Goal: Task Accomplishment & Management: Complete application form

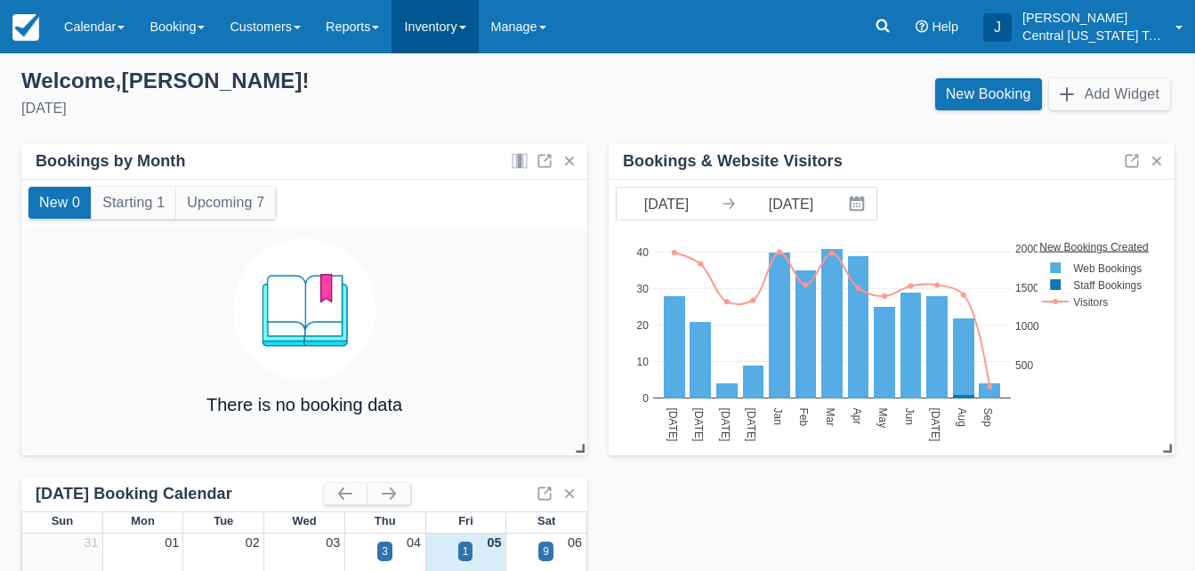
click at [448, 33] on link "Inventory" at bounding box center [434, 26] width 86 height 53
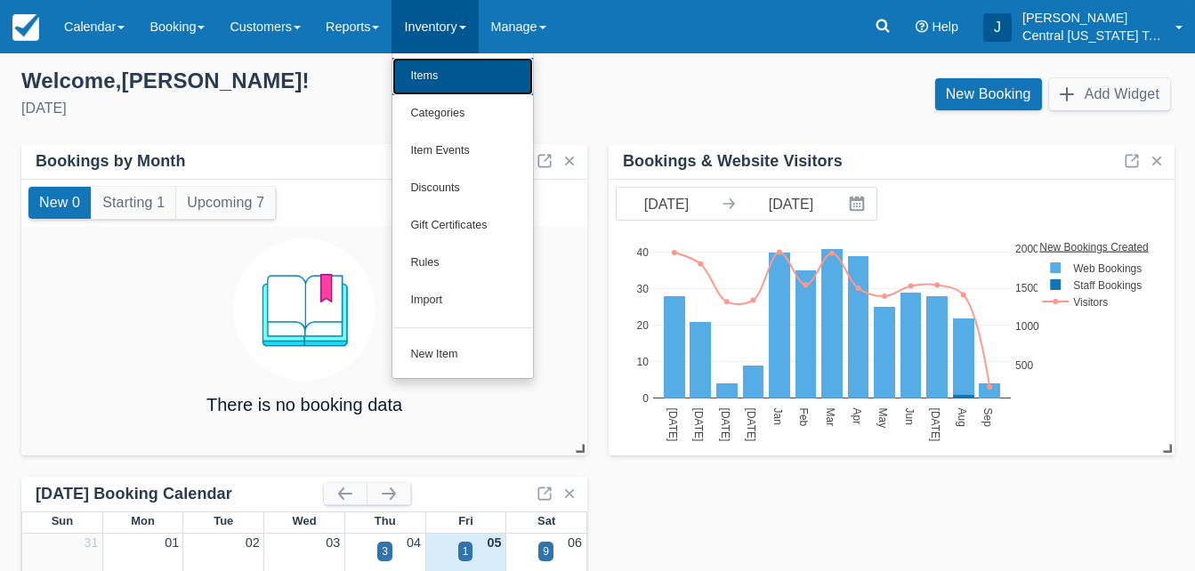
click at [451, 69] on link "Items" at bounding box center [462, 76] width 141 height 37
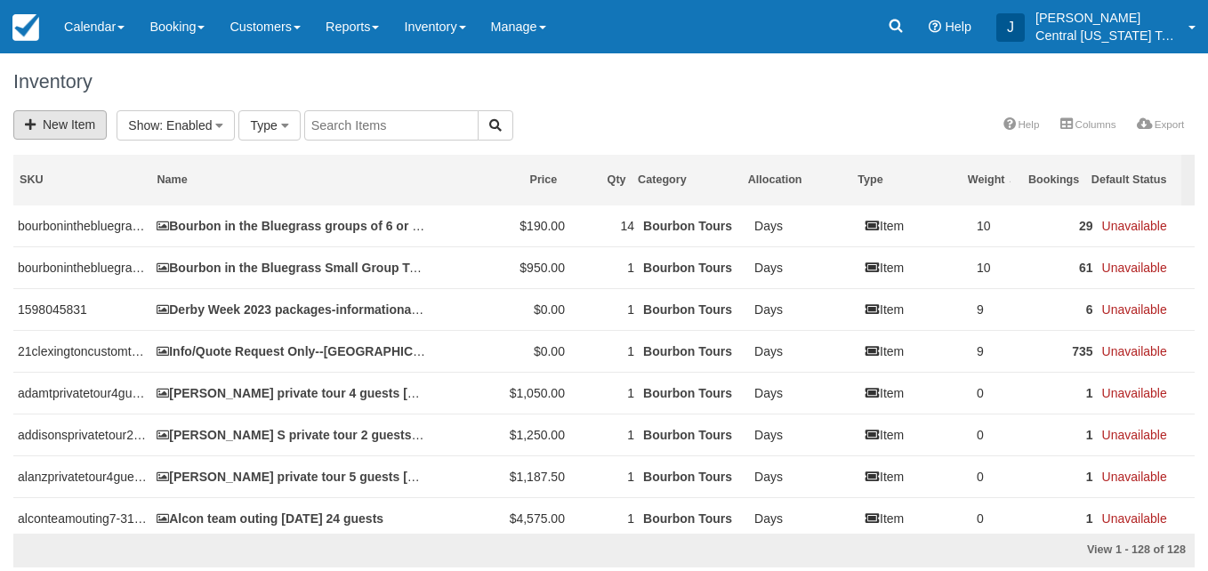
click at [60, 127] on link "New Item" at bounding box center [59, 124] width 93 height 29
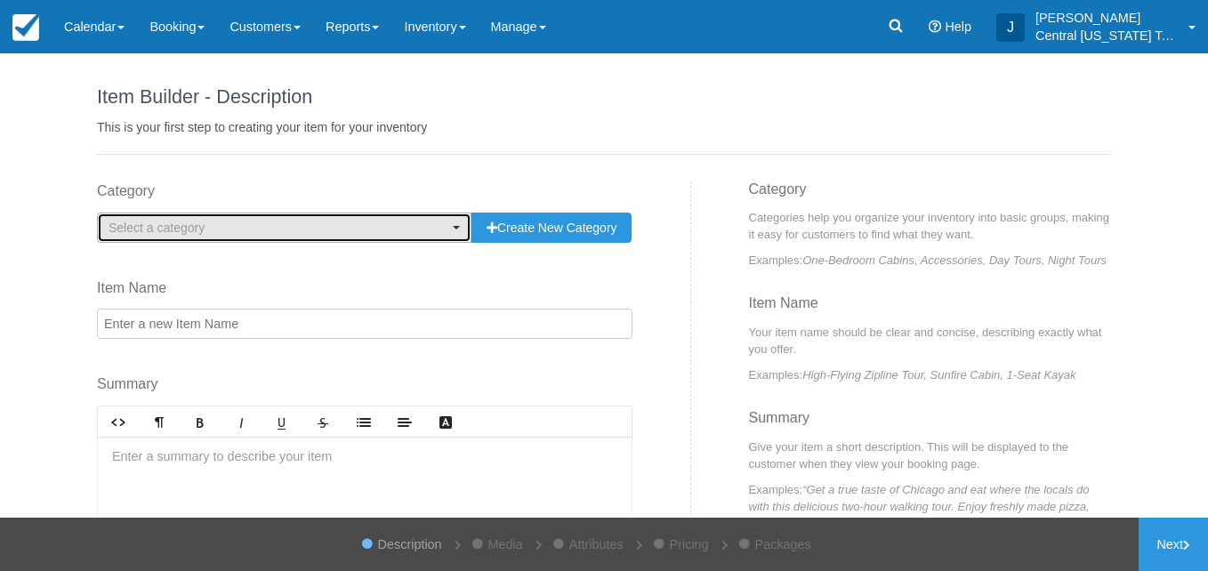
click at [285, 229] on span "Select a category" at bounding box center [279, 228] width 340 height 18
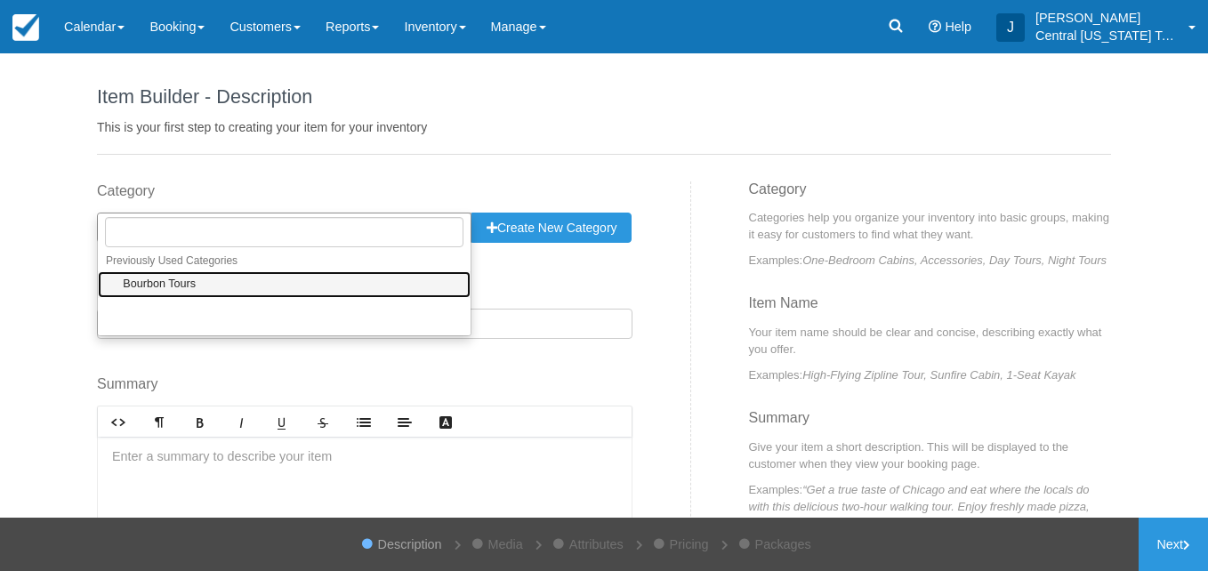
click at [176, 287] on span "Bourbon Tours" at bounding box center [159, 285] width 73 height 16
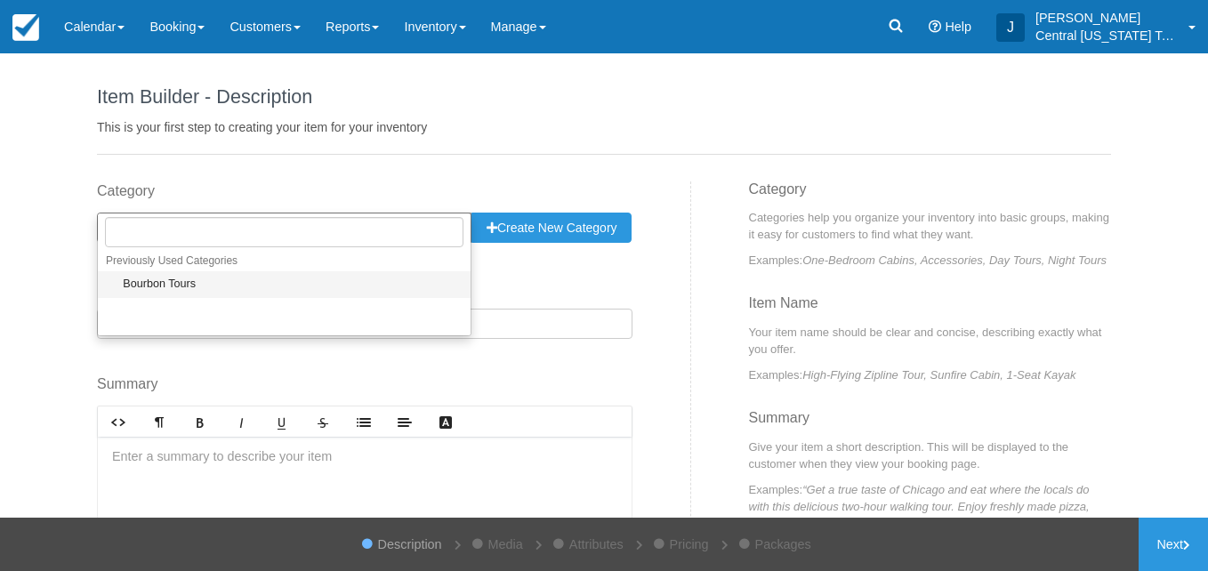
select select "1"
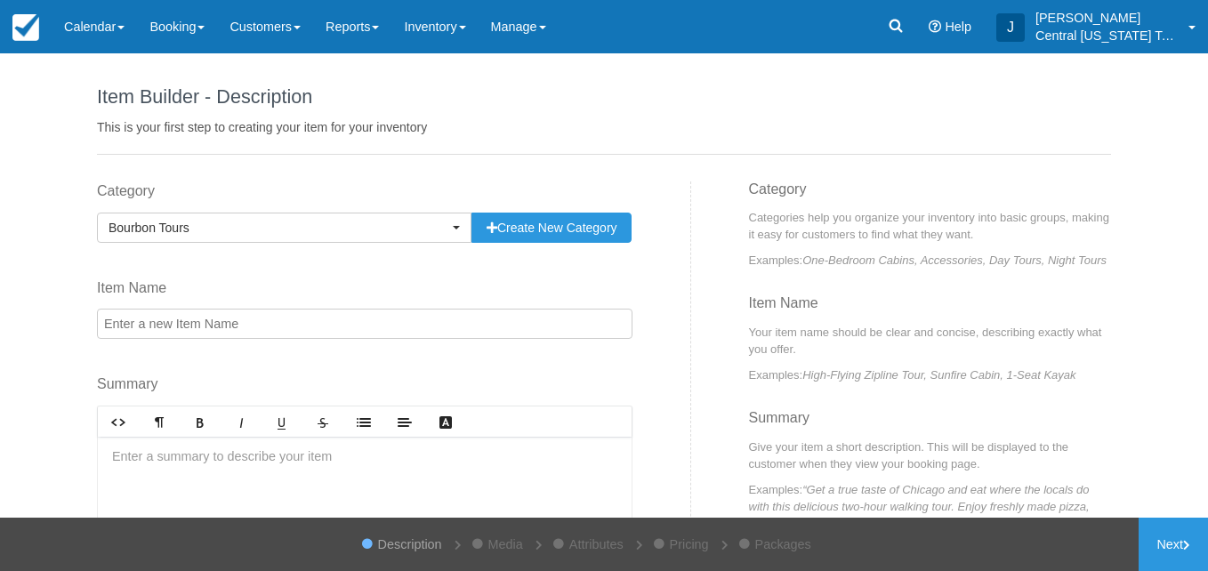
click at [185, 321] on input "Item Name" at bounding box center [364, 324] width 535 height 30
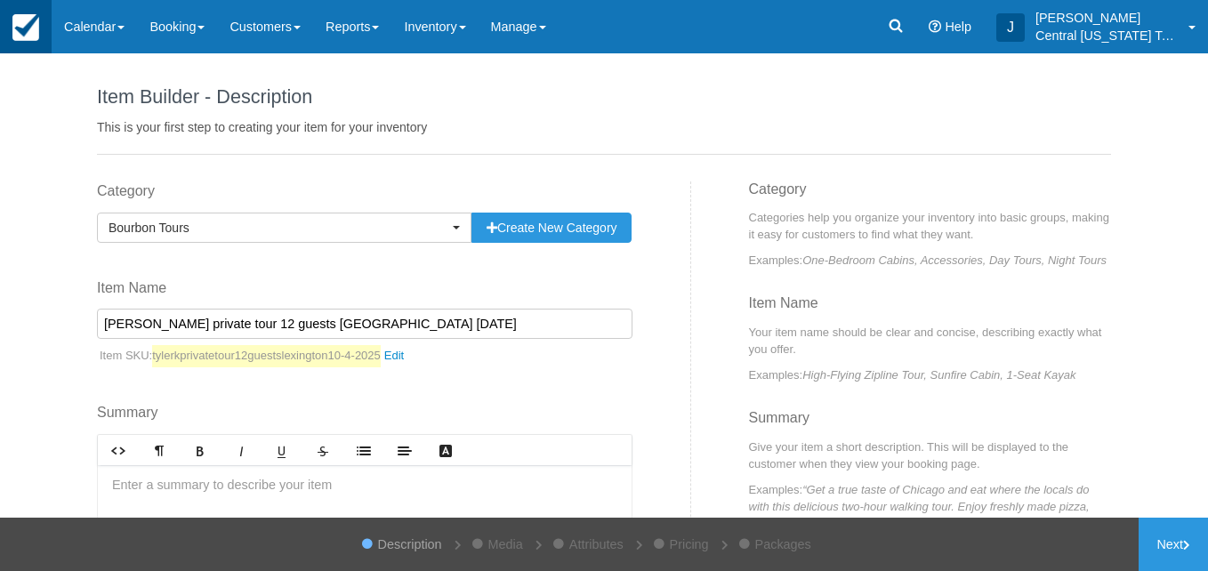
type input "[PERSON_NAME] private tour 12 guests [GEOGRAPHIC_DATA] [DATE]"
click at [278, 371] on div "Category Bourbon Tours Previously Used Categories Select a category Bourbon Tou…" at bounding box center [388, 431] width 608 height 501
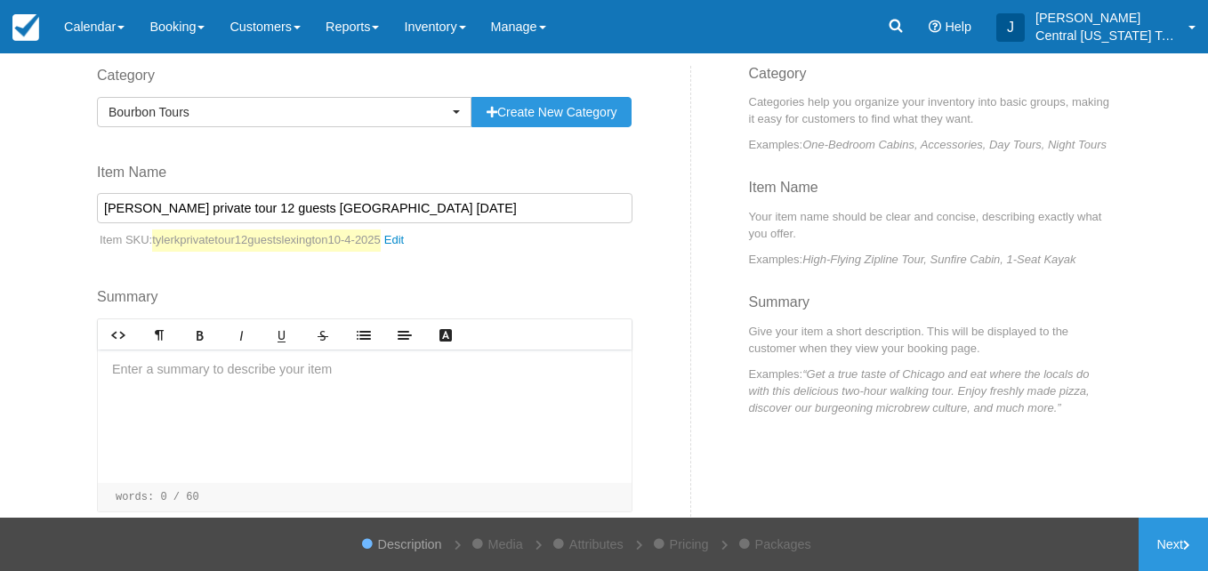
scroll to position [117, 0]
click at [253, 372] on div at bounding box center [365, 415] width 534 height 133
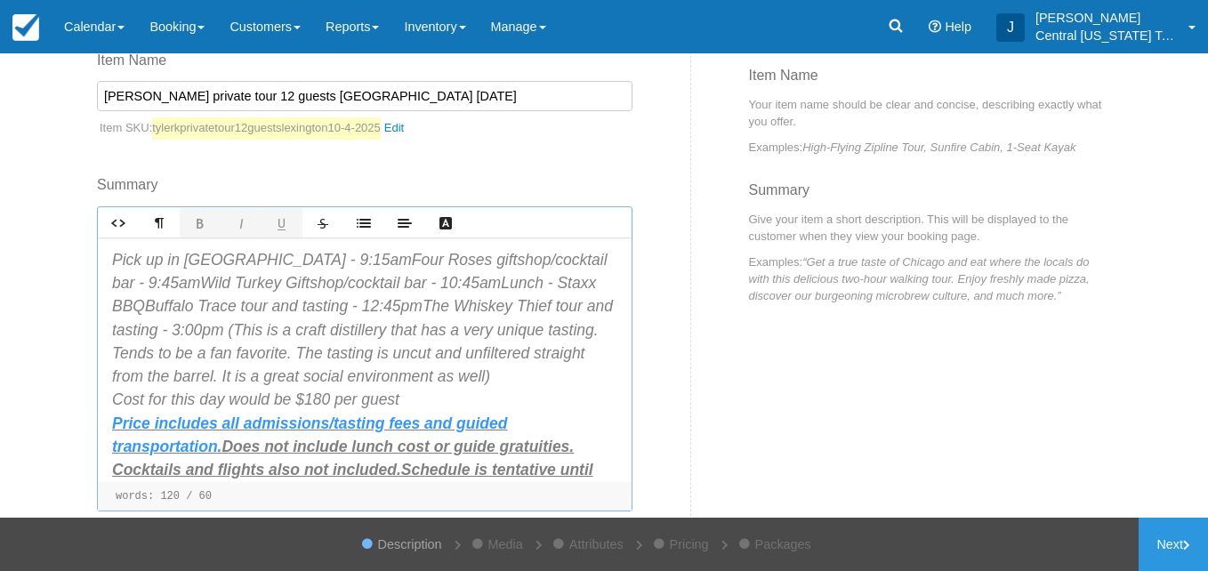
scroll to position [231, 0]
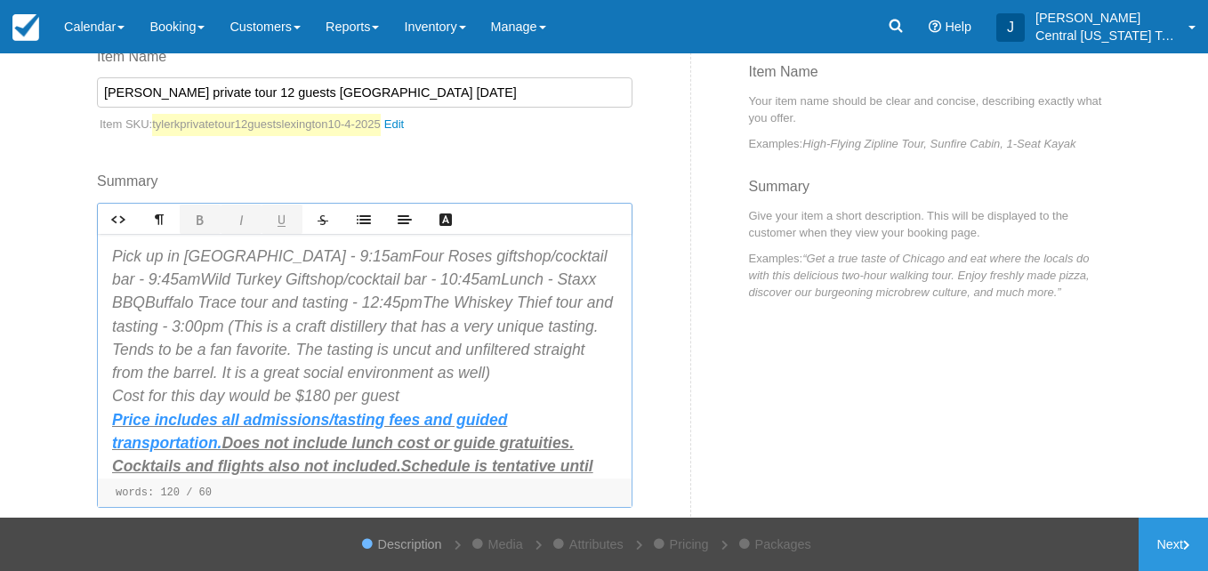
click at [342, 256] on blockquote "Pick up in Lawrenceburg - 9:15amFour Roses giftshop/cocktail bar - 9:45amWild T…" at bounding box center [364, 385] width 505 height 280
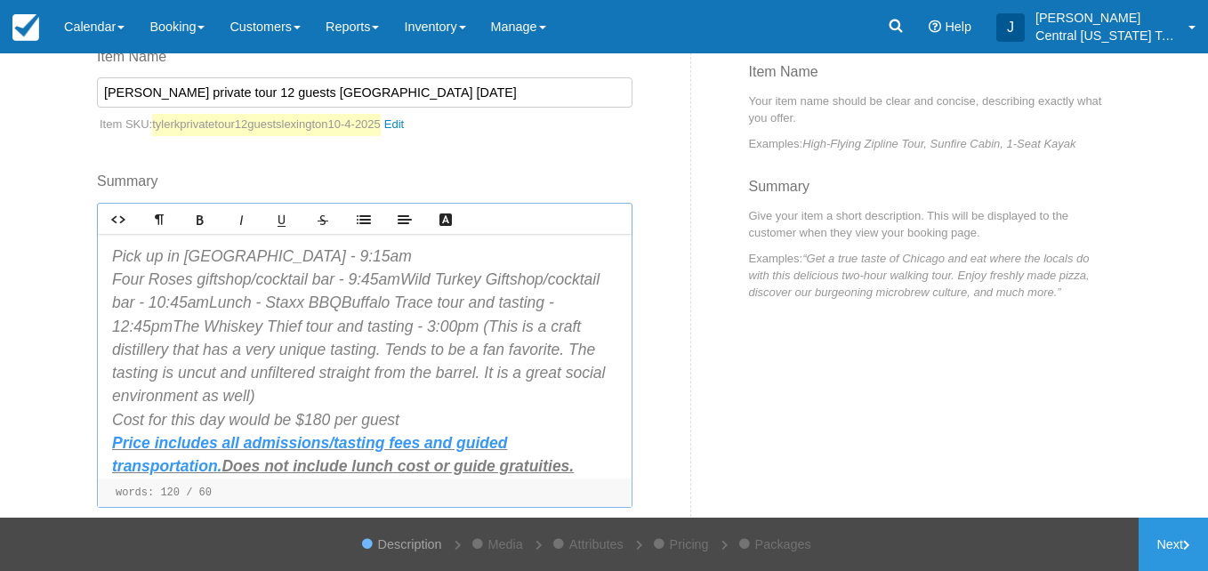
click at [380, 285] on blockquote "Pick up in Lawrenceburg - 9:15am ﻿ Four Roses giftshop/cocktail bar - 9:45amWil…" at bounding box center [364, 396] width 505 height 303
click at [403, 282] on blockquote "Pick up in Lawrenceburg - 9:15am ﻿ Four Roses giftshop/cocktail bar - 9:45amWil…" at bounding box center [364, 396] width 505 height 303
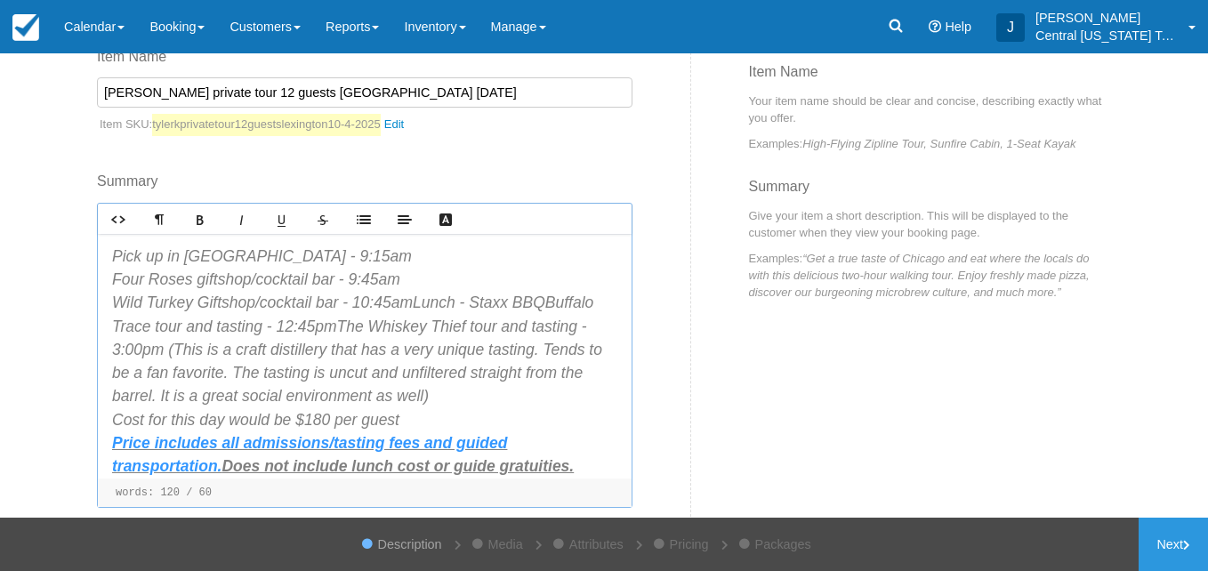
click at [417, 304] on blockquote "Pick up in Lawrenceburg - 9:15am ﻿ Four Roses giftshop/cocktail bar - 9:45am ﻿ …" at bounding box center [364, 396] width 505 height 303
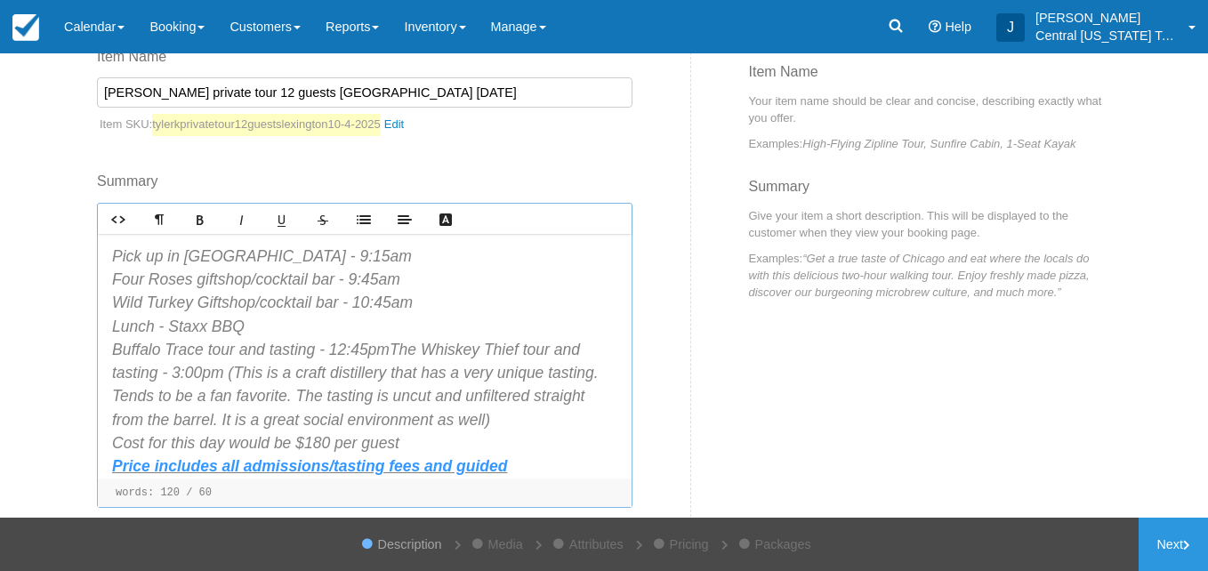
click at [391, 351] on blockquote "Pick up in Lawrenceburg - 9:15am ﻿ Four Roses giftshop/cocktail bar - 9:45am ﻿ …" at bounding box center [364, 408] width 505 height 327
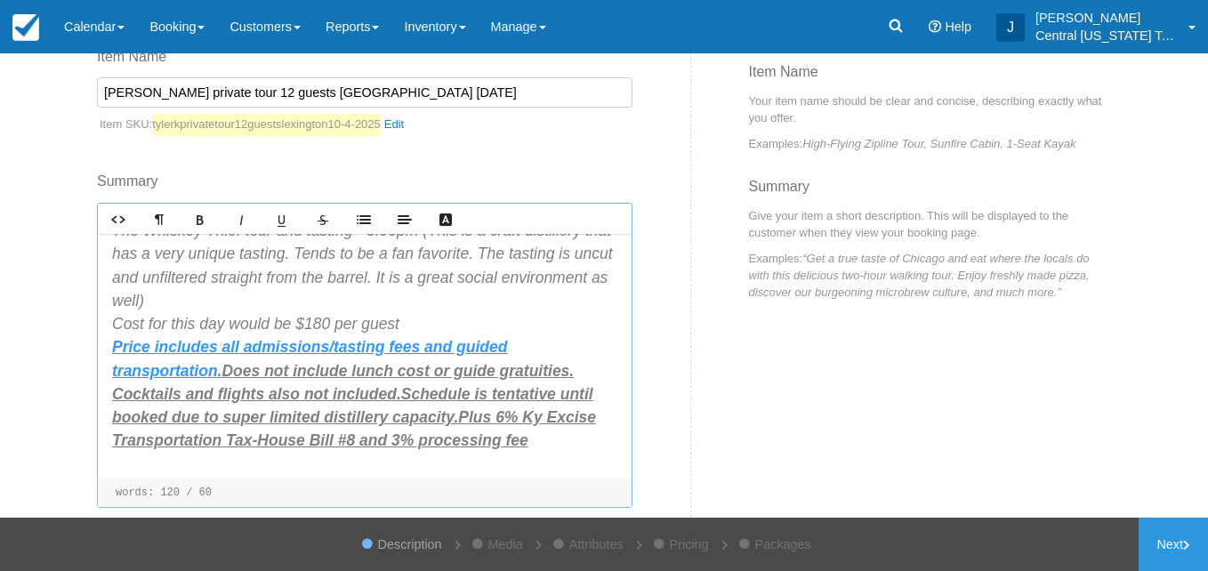
scroll to position [142, 0]
click at [1159, 544] on link "Next" at bounding box center [1173, 544] width 69 height 53
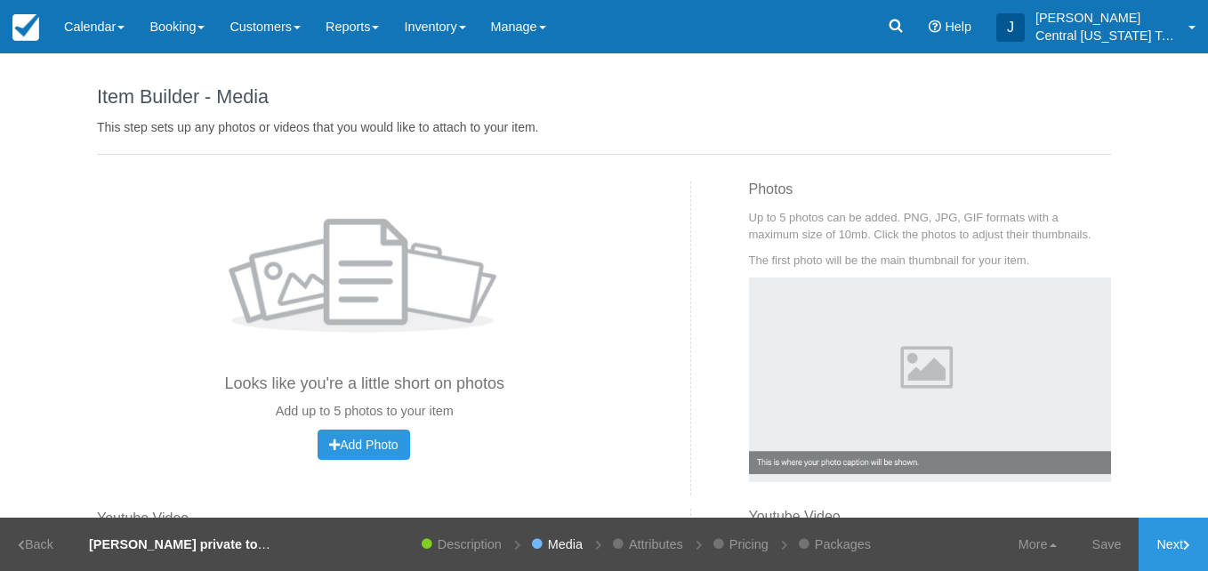
click at [370, 428] on div "Photos Looks like you're a little short on photos Add up to 5 photos to your it…" at bounding box center [364, 320] width 535 height 278
click at [360, 442] on span "Add Photo" at bounding box center [363, 445] width 68 height 14
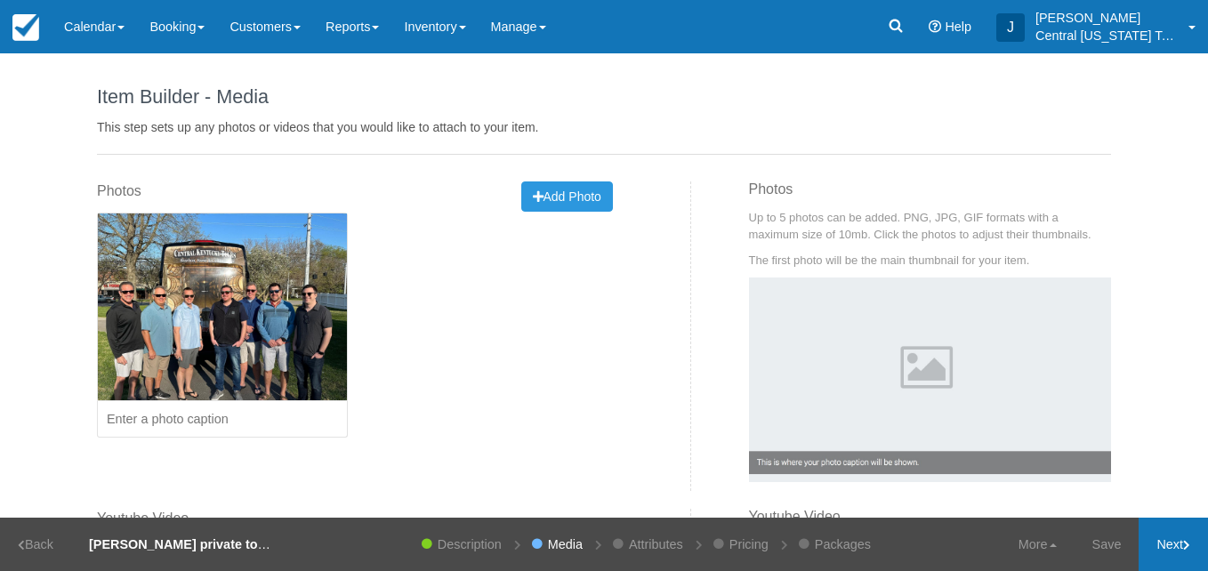
click at [1156, 545] on link "Next" at bounding box center [1173, 544] width 69 height 53
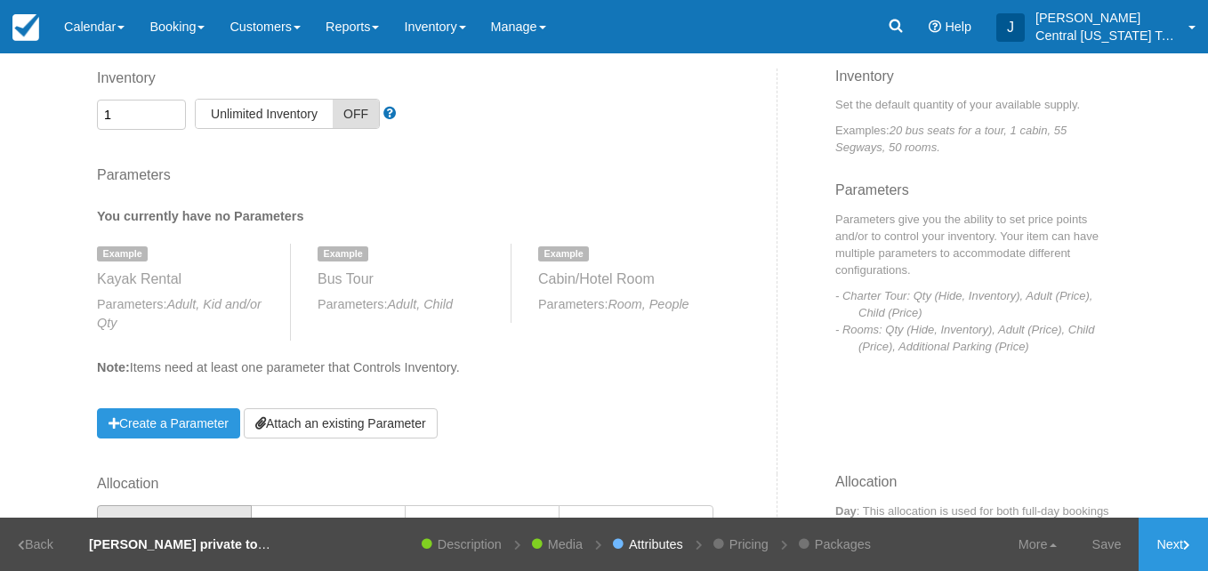
scroll to position [114, 0]
click at [343, 418] on link "Attach an existing Parameter" at bounding box center [341, 422] width 194 height 30
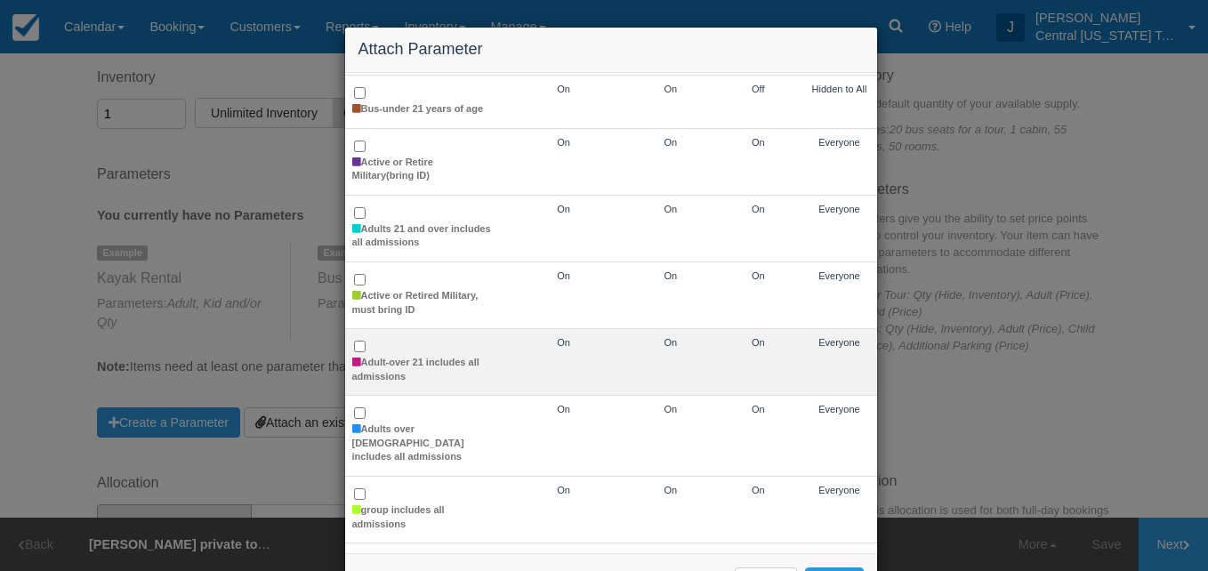
scroll to position [106, 0]
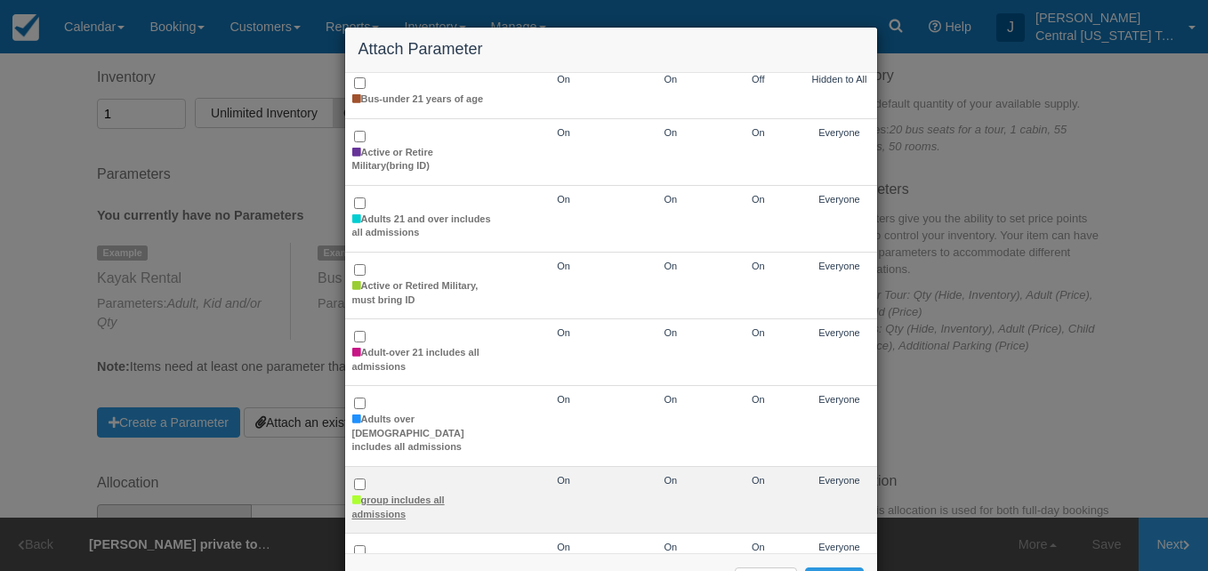
click at [381, 494] on label "group includes all admissions" at bounding box center [422, 508] width 141 height 28
click at [366, 487] on input "group includes all admissions" at bounding box center [360, 485] width 12 height 12
checkbox input "true"
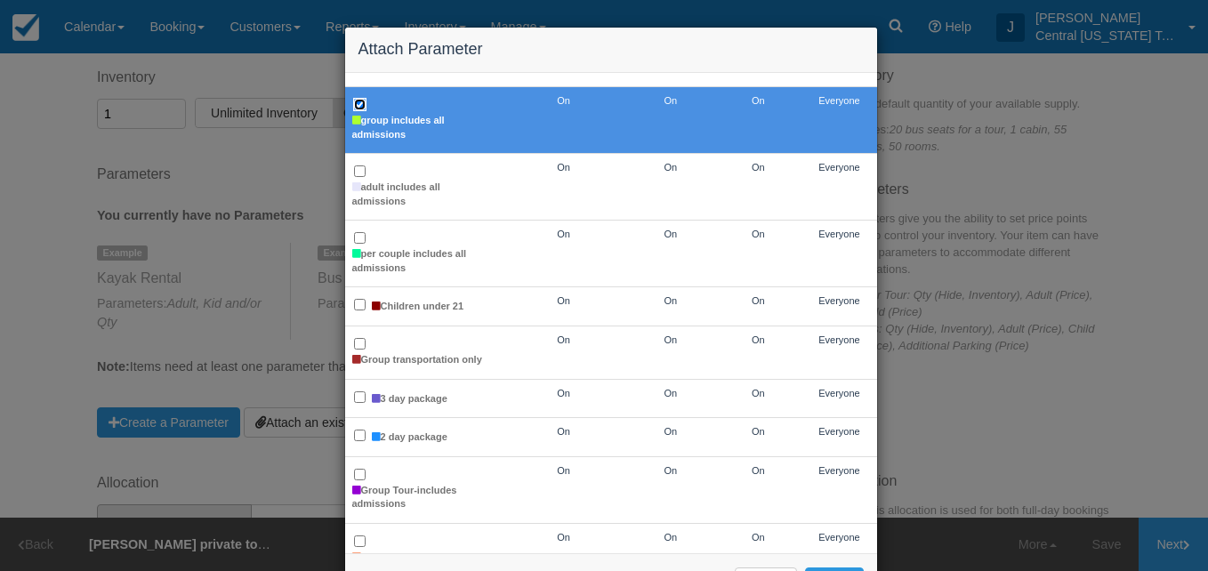
scroll to position [68, 0]
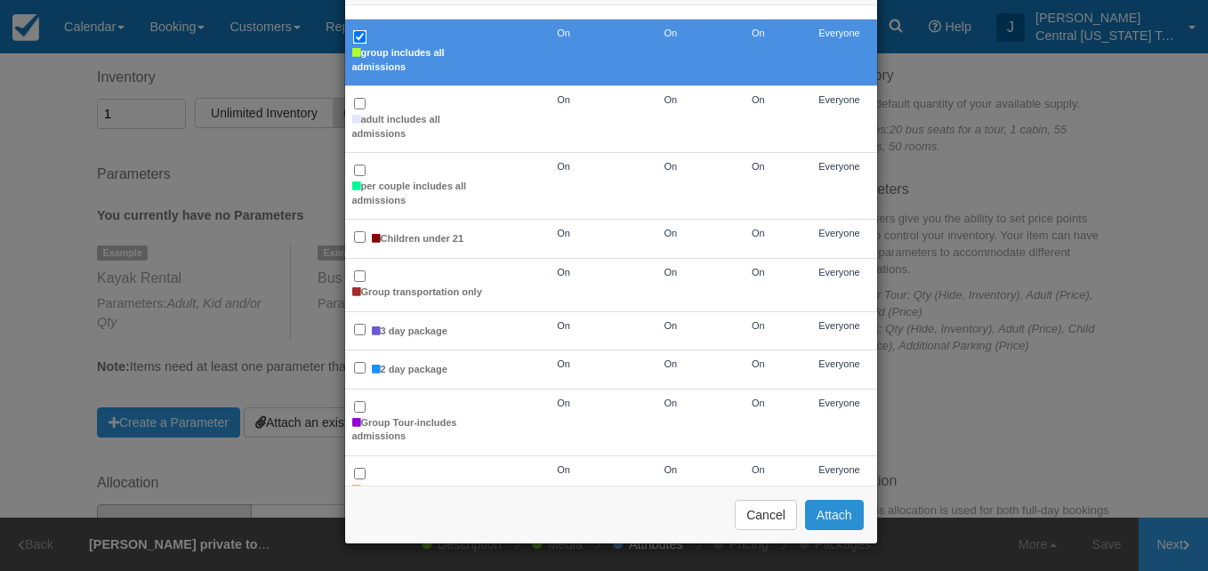
click at [833, 518] on button "Attach" at bounding box center [834, 515] width 59 height 30
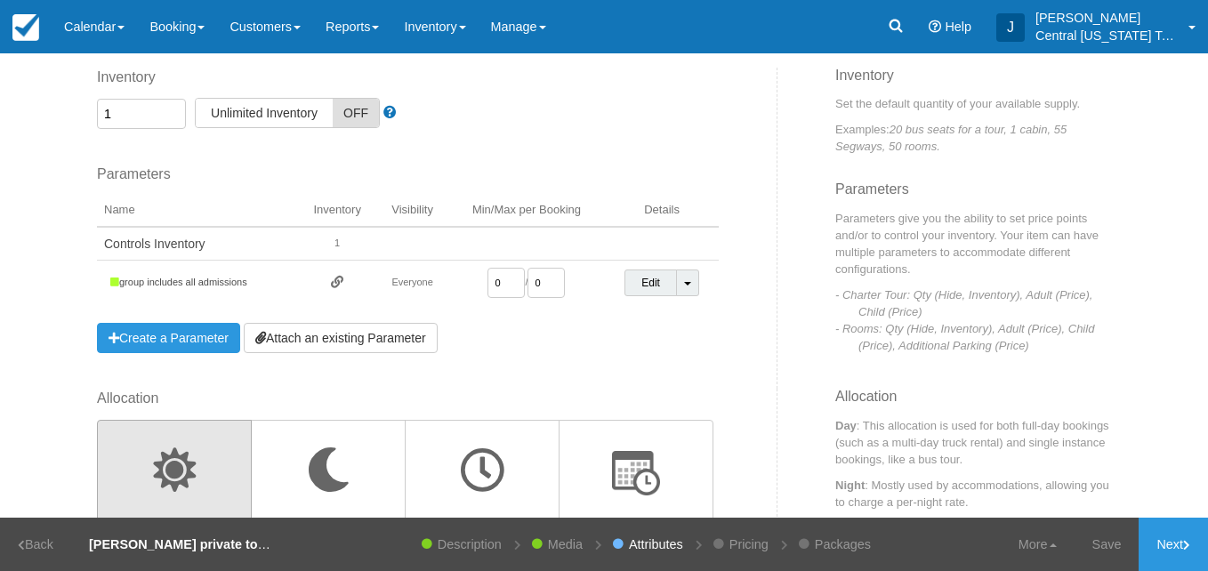
click at [502, 270] on input "0" at bounding box center [505, 283] width 37 height 30
type input "1"
click at [524, 358] on div "Inventory 1 Unlimited ON Unlimited Inventory OFF This item is a Product Groupin…" at bounding box center [431, 228] width 694 height 321
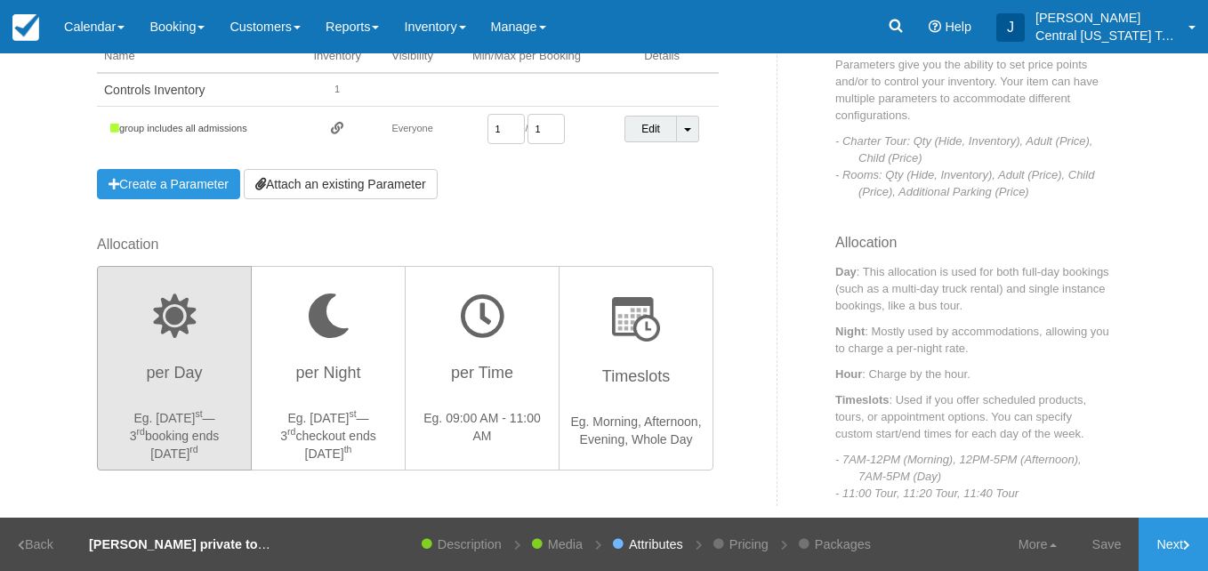
scroll to position [273, 0]
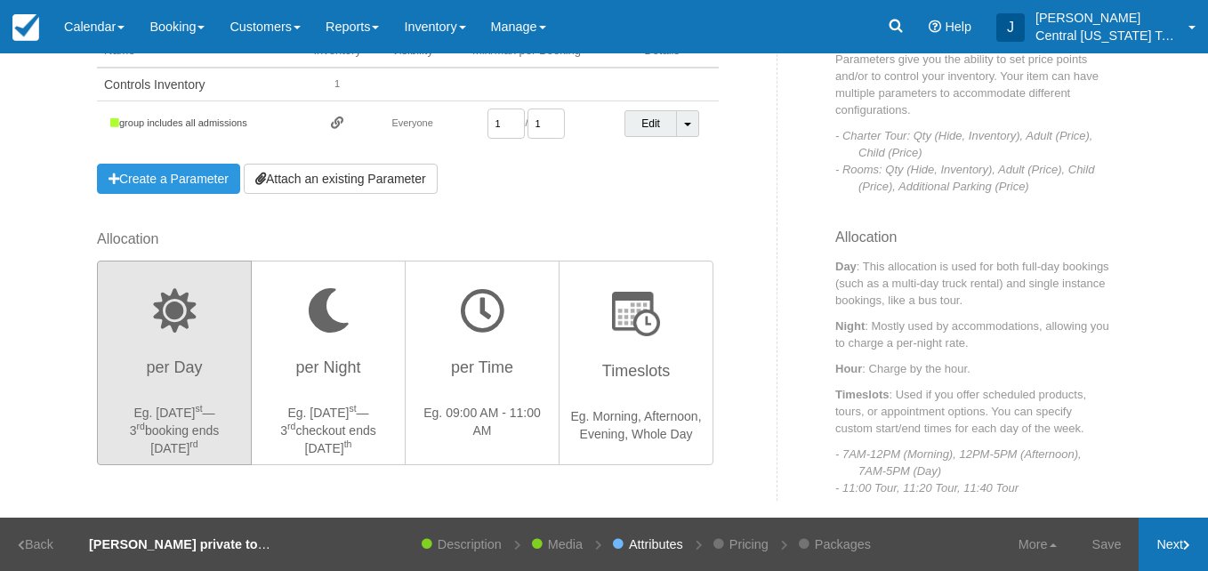
click at [1168, 528] on link "Next" at bounding box center [1173, 544] width 69 height 53
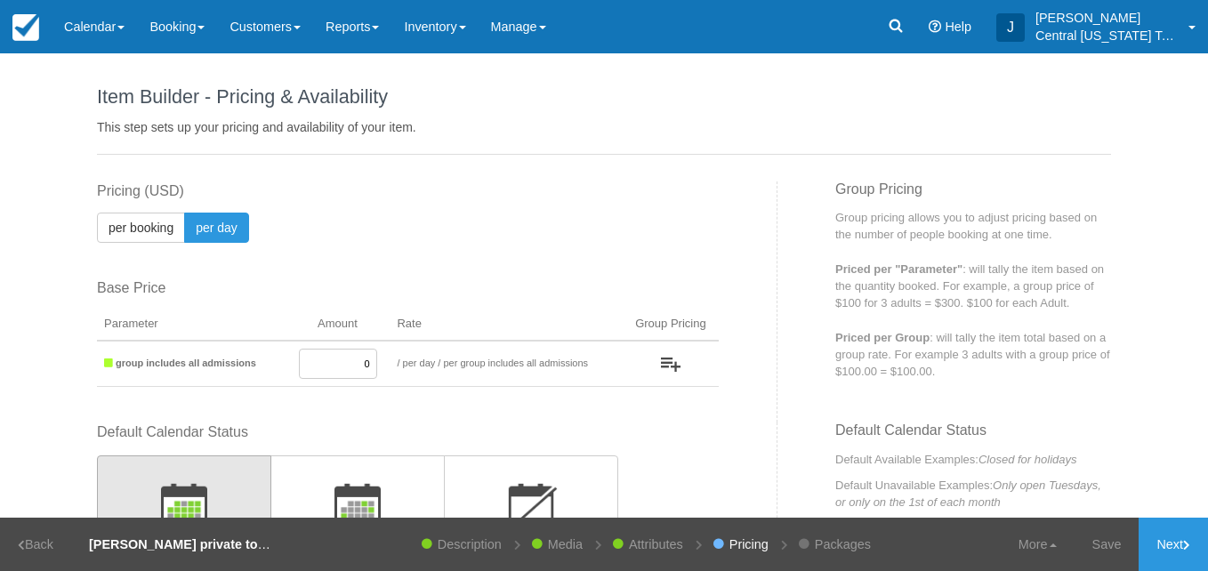
click at [341, 359] on input "0" at bounding box center [338, 364] width 78 height 30
drag, startPoint x: 319, startPoint y: 362, endPoint x: 382, endPoint y: 375, distance: 63.7
click at [382, 375] on td "0" at bounding box center [338, 364] width 105 height 46
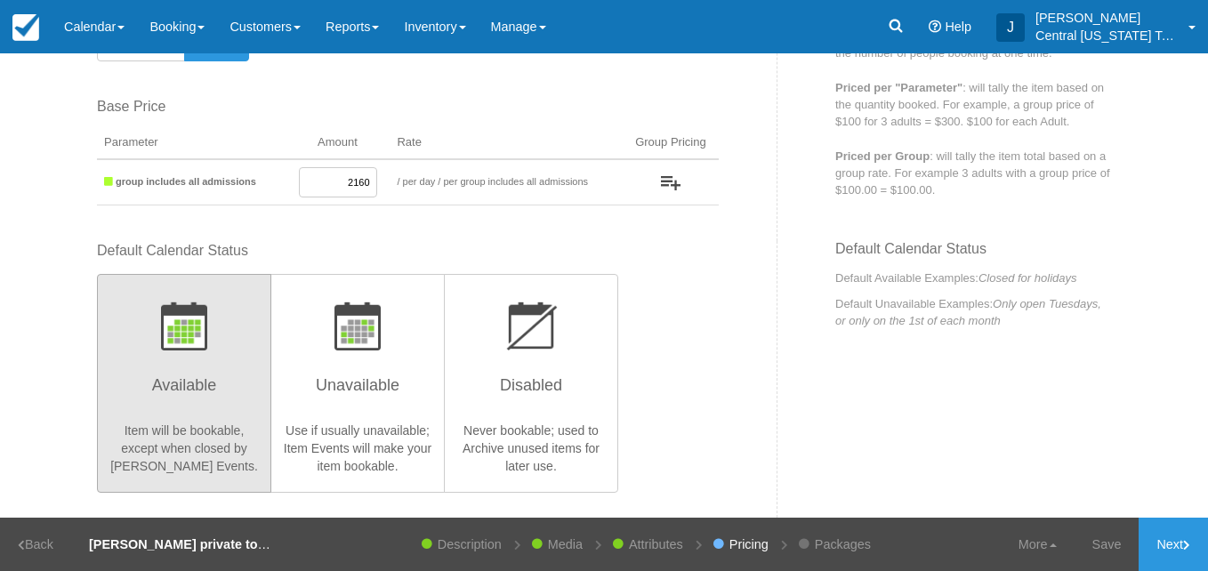
type input "2160"
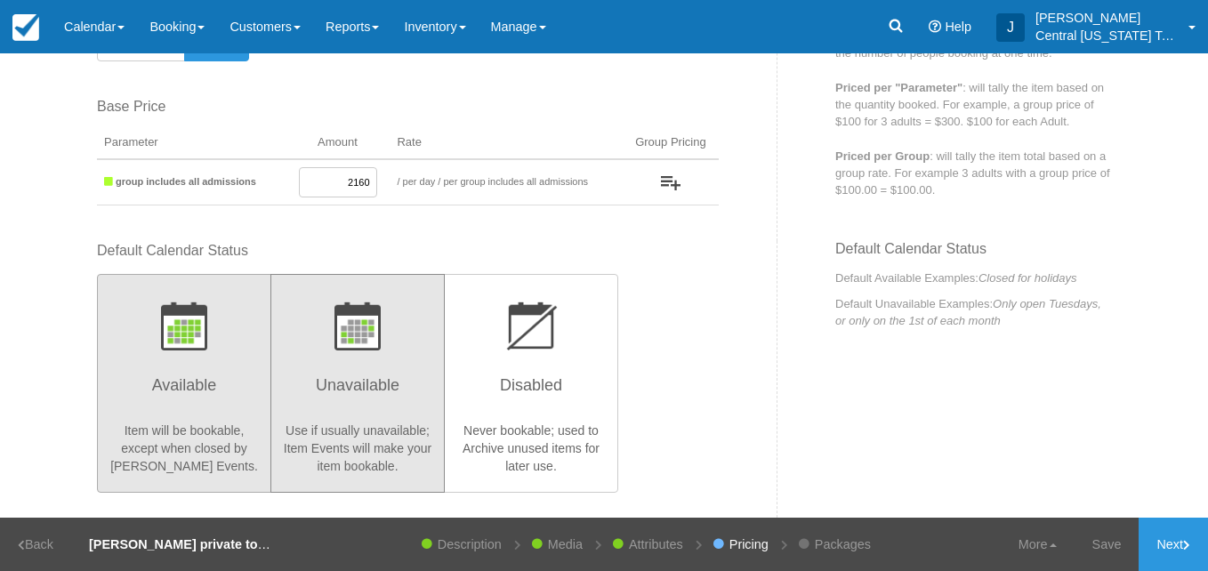
click at [382, 375] on h3 "Unavailable" at bounding box center [357, 390] width 151 height 44
radio input "true"
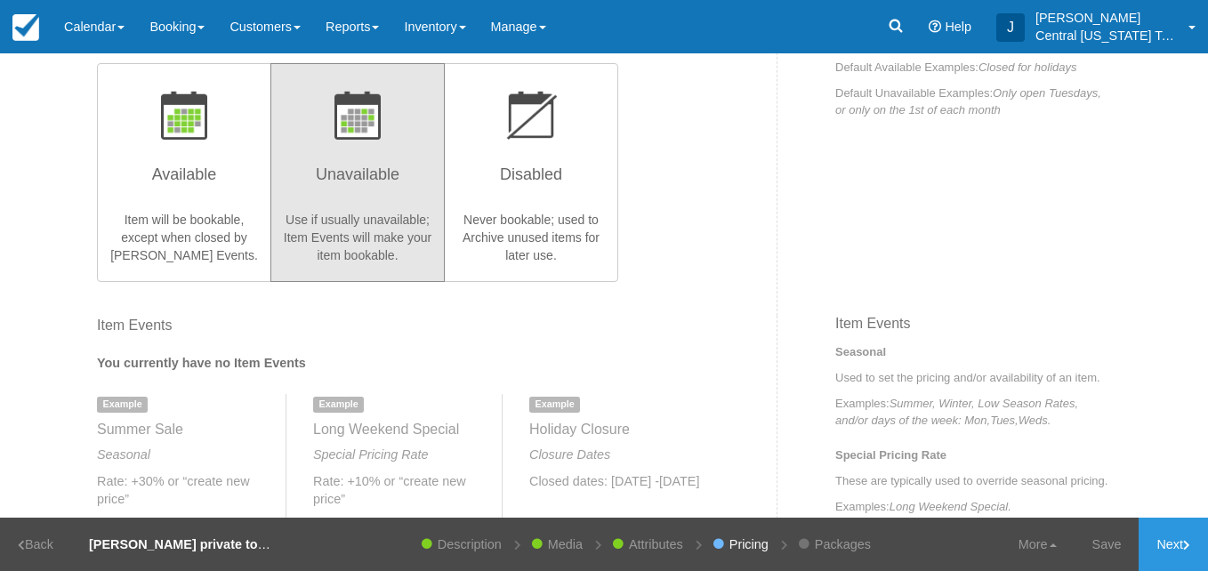
scroll to position [393, 0]
click at [1157, 557] on link "Next" at bounding box center [1173, 544] width 69 height 53
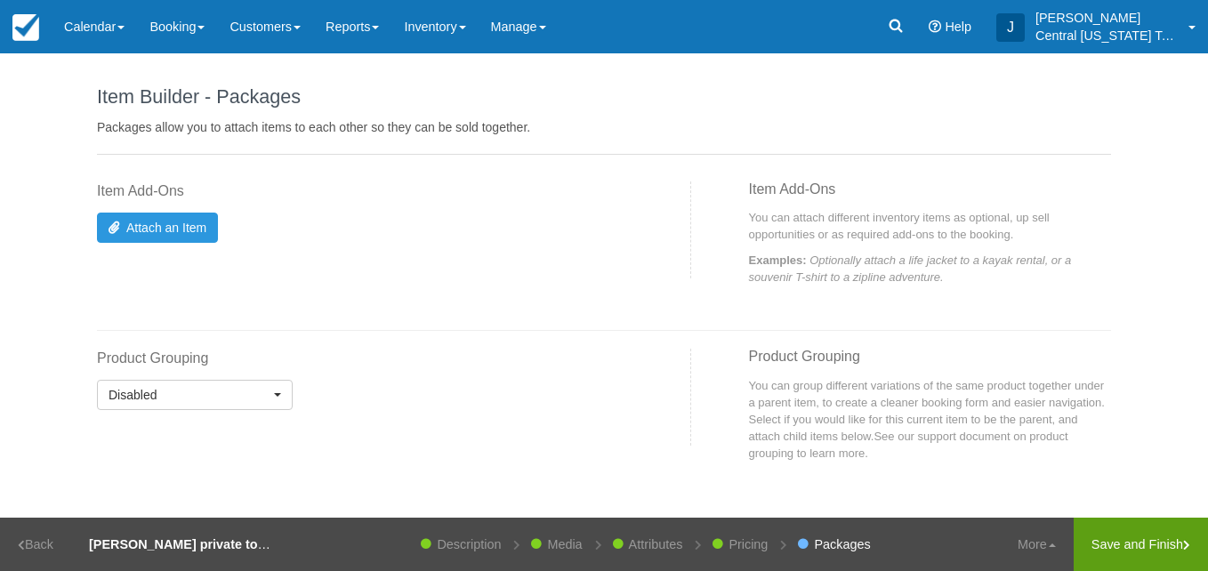
click at [1114, 537] on link "Save and Finish" at bounding box center [1141, 544] width 134 height 53
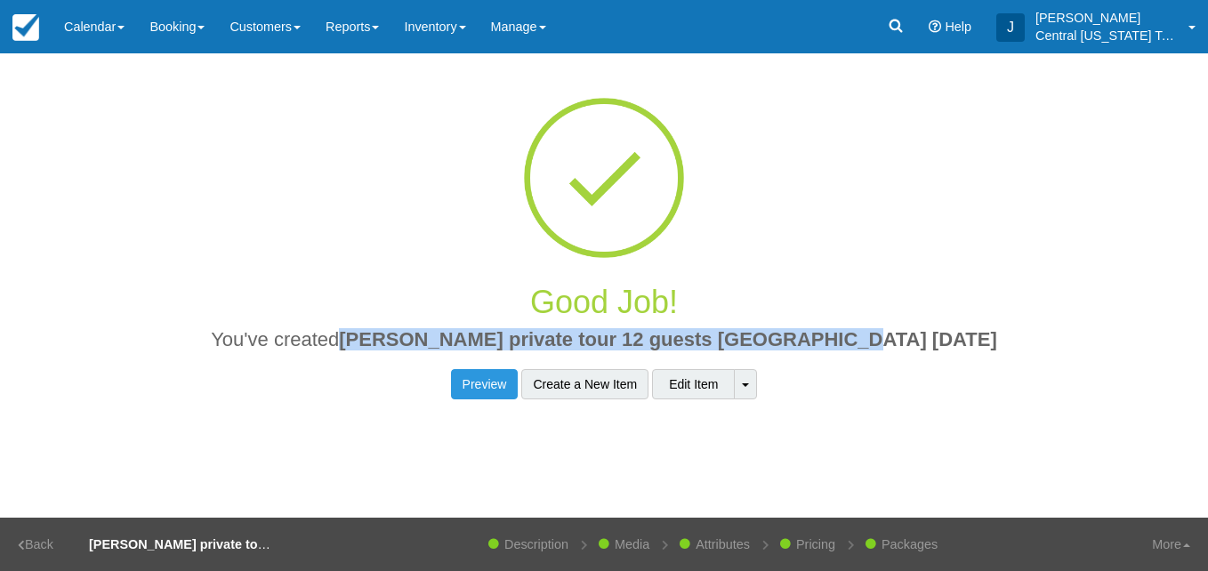
drag, startPoint x: 910, startPoint y: 341, endPoint x: 439, endPoint y: 342, distance: 470.5
click at [439, 342] on h2 "You've created Tyler K private tour 12 guests Lexington 10-4-2025" at bounding box center [603, 344] width 987 height 31
copy span "[PERSON_NAME] private tour 12 guests [GEOGRAPHIC_DATA] [DATE]"
click at [436, 28] on link "Inventory" at bounding box center [434, 26] width 86 height 53
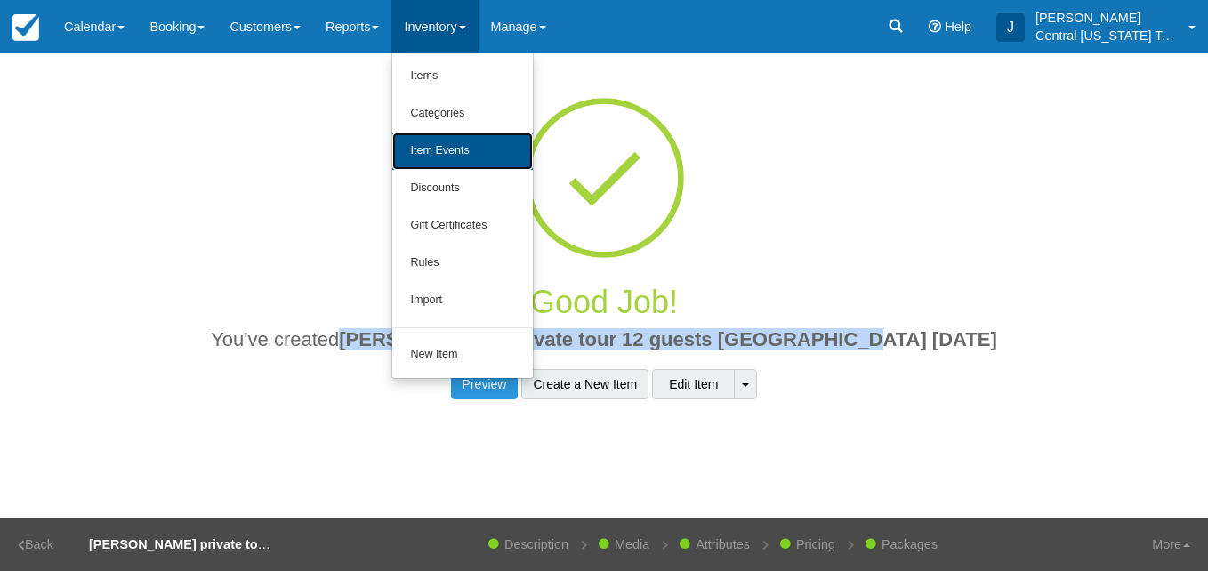
click at [467, 148] on link "Item Events" at bounding box center [462, 151] width 141 height 37
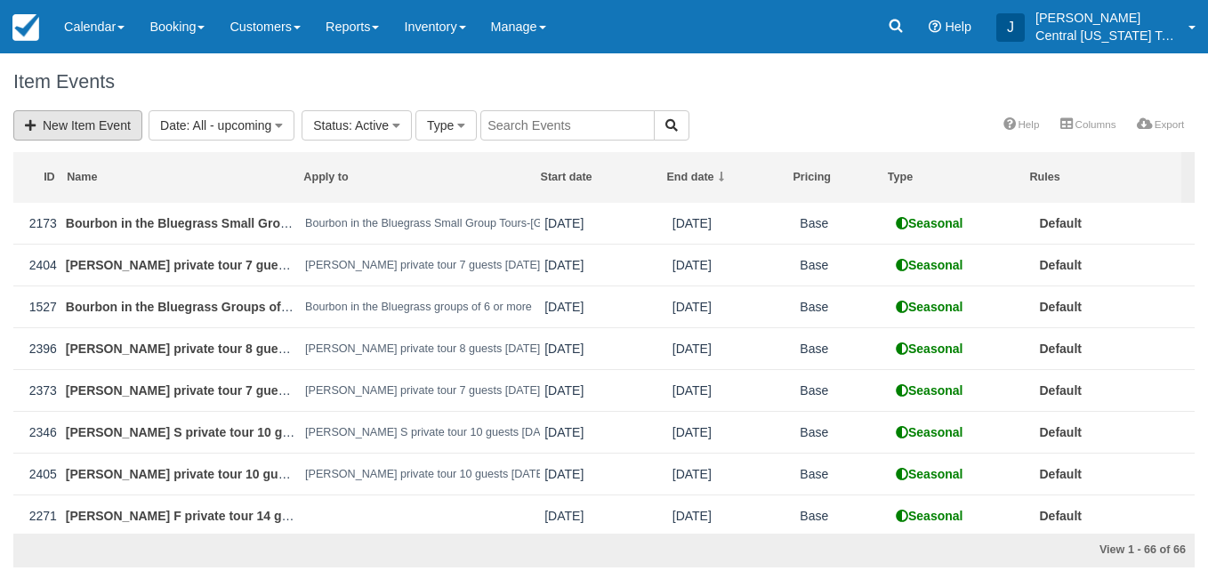
click at [125, 125] on link "New Item Event" at bounding box center [77, 125] width 129 height 30
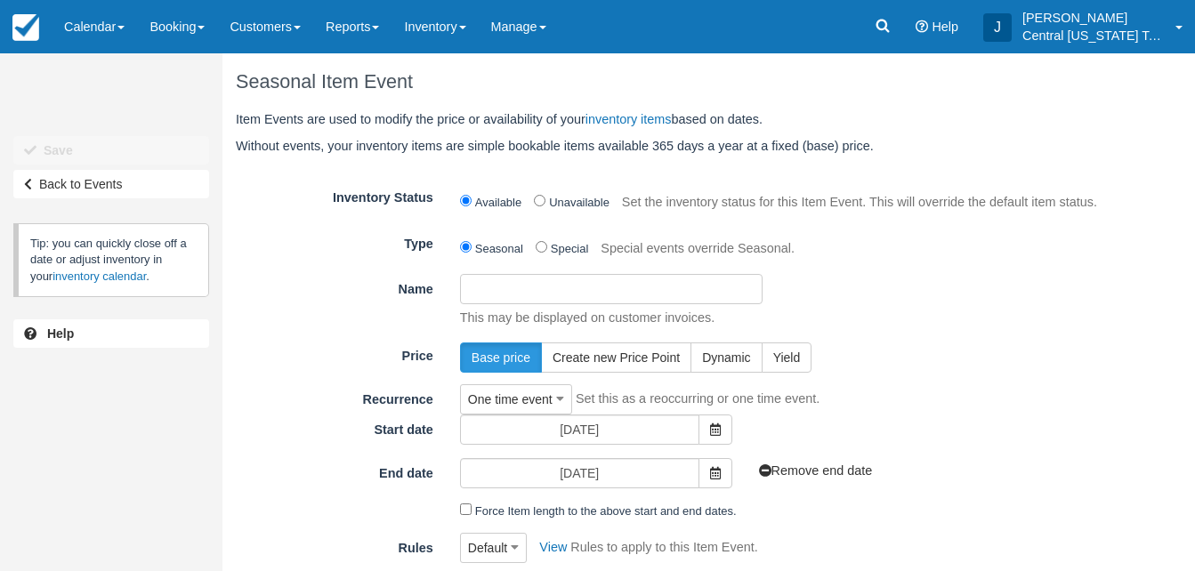
click at [495, 286] on input "Name" at bounding box center [611, 289] width 302 height 30
paste input "[PERSON_NAME] private tour 12 guests [GEOGRAPHIC_DATA] [DATE]"
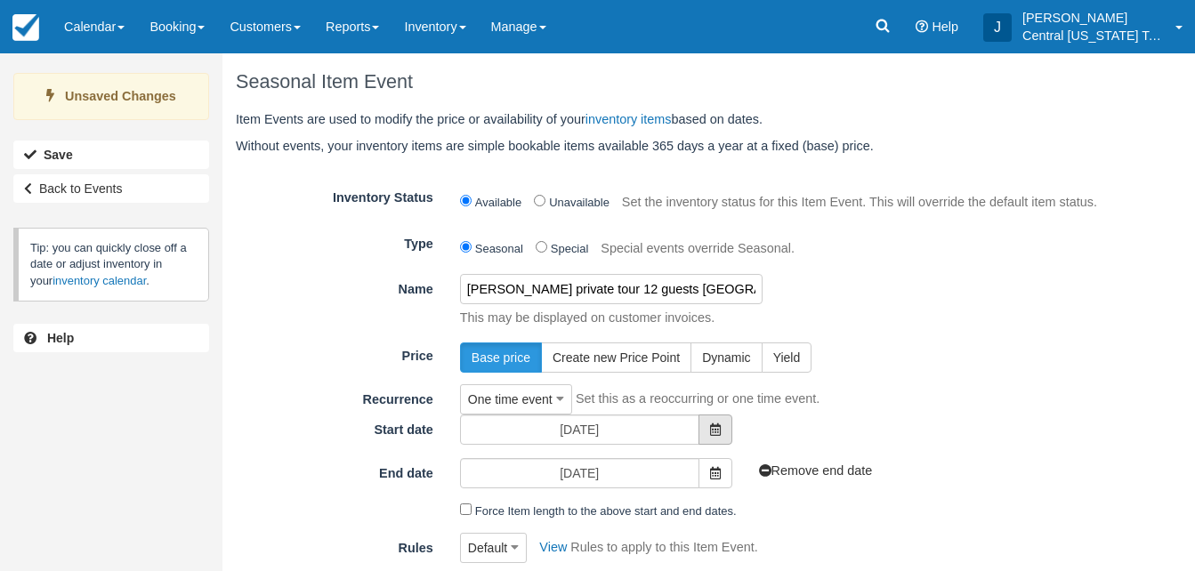
type input "[PERSON_NAME] private tour 12 guests [GEOGRAPHIC_DATA] [DATE]"
click at [723, 440] on span at bounding box center [715, 429] width 34 height 30
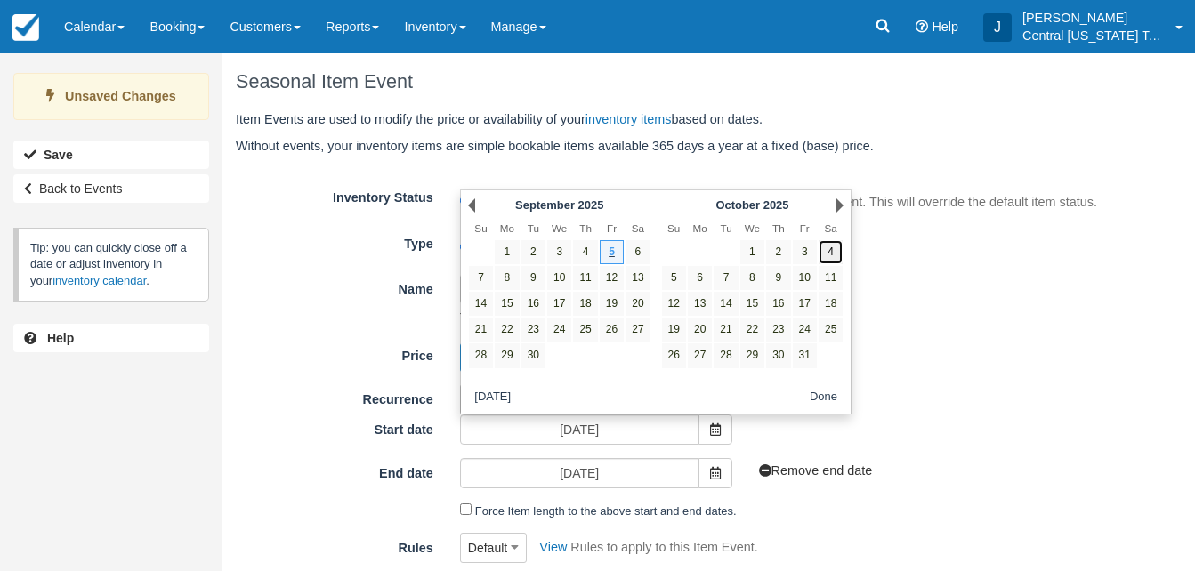
click at [826, 254] on link "4" at bounding box center [830, 252] width 24 height 24
type input "[DATE]"
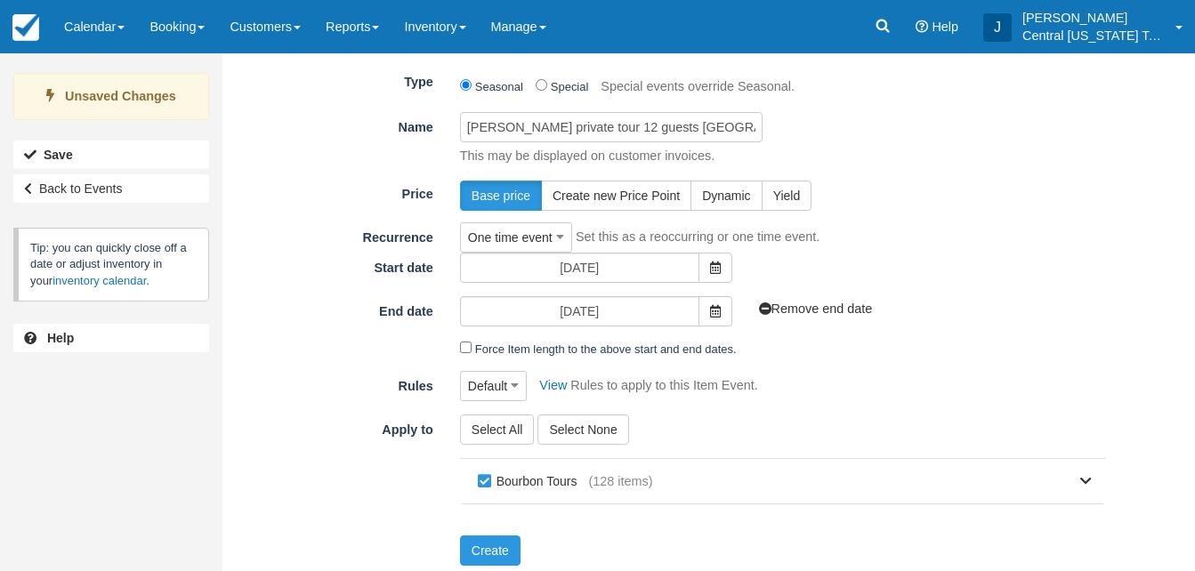
scroll to position [165, 0]
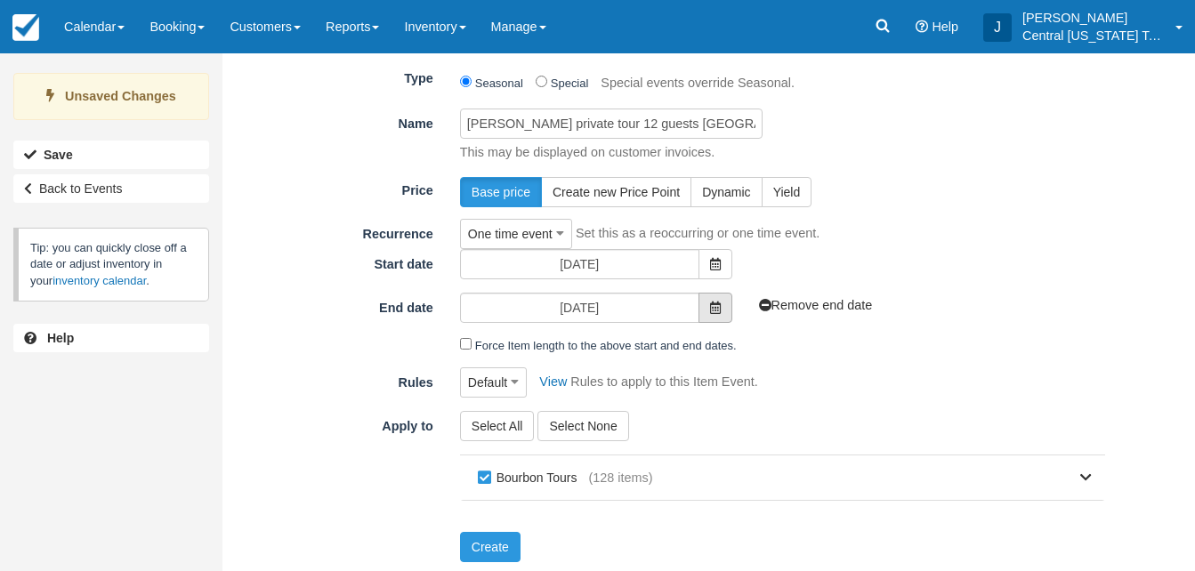
click at [708, 311] on span at bounding box center [715, 308] width 34 height 30
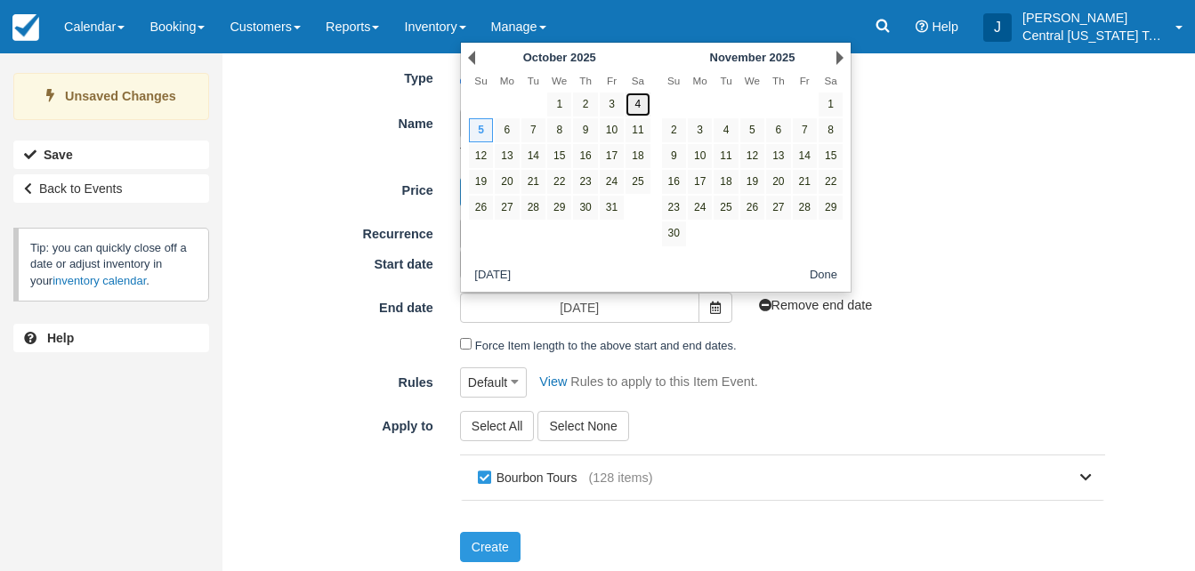
click at [636, 105] on link "4" at bounding box center [637, 105] width 24 height 24
type input "[DATE]"
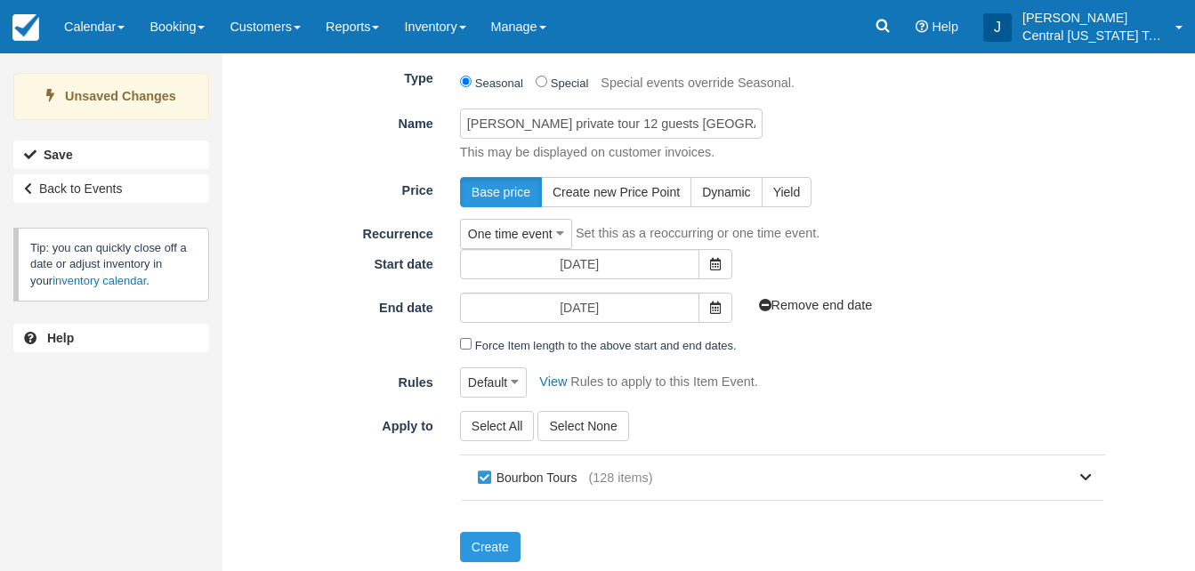
click at [873, 371] on div "Default Default Friday Cutoff View Rules to apply to this Item Event." at bounding box center [783, 382] width 672 height 30
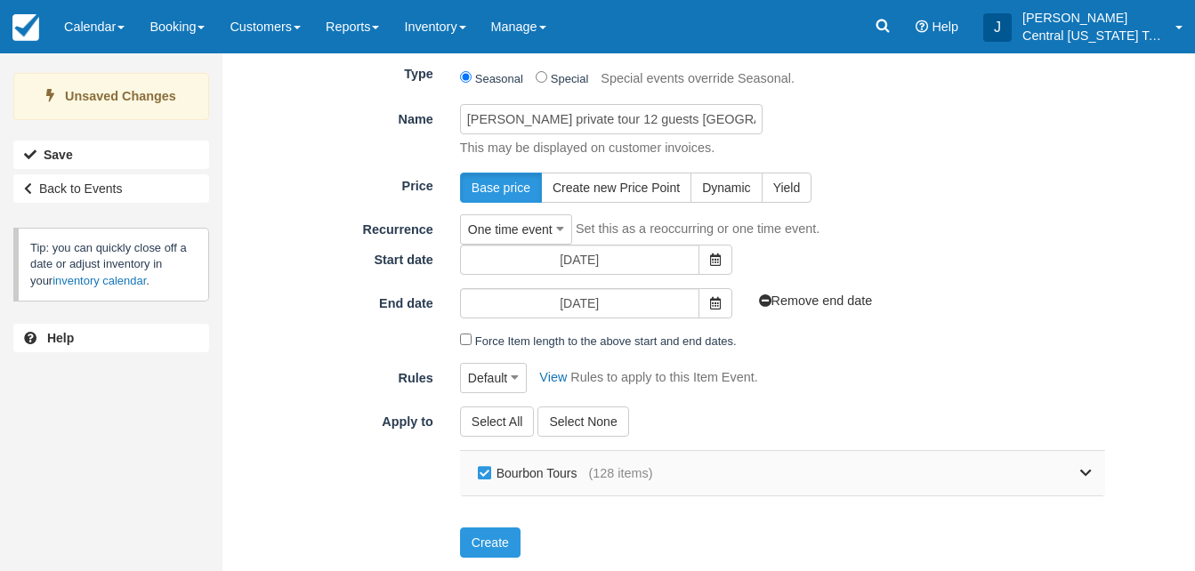
click at [561, 474] on label "Bourbon Tours" at bounding box center [531, 473] width 116 height 27
checkbox input "false"
click at [1080, 474] on icon at bounding box center [1086, 473] width 12 height 12
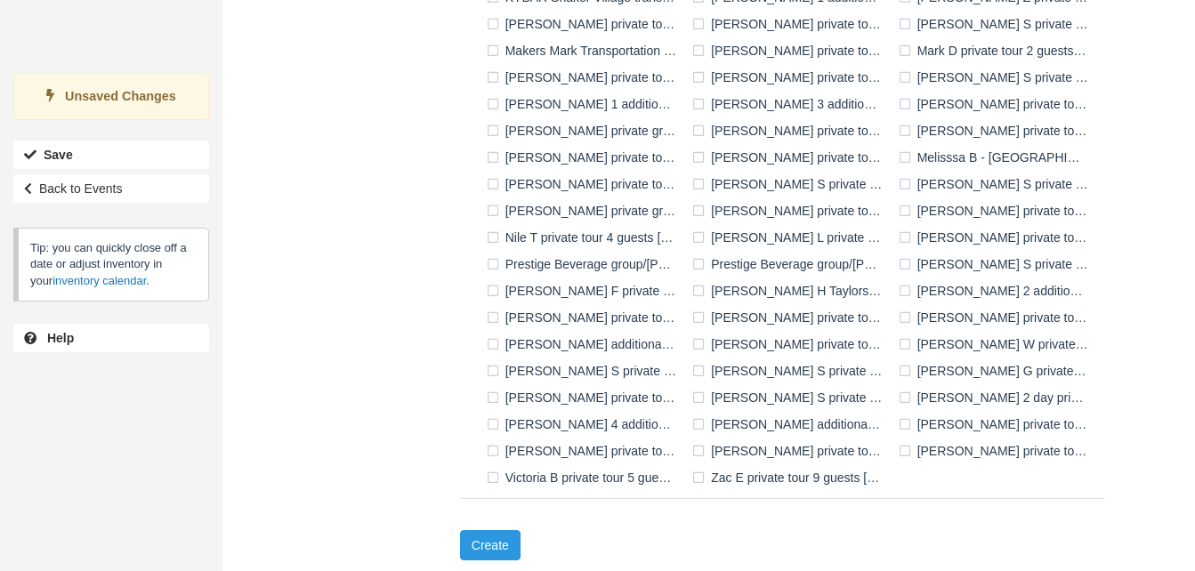
scroll to position [1332, 0]
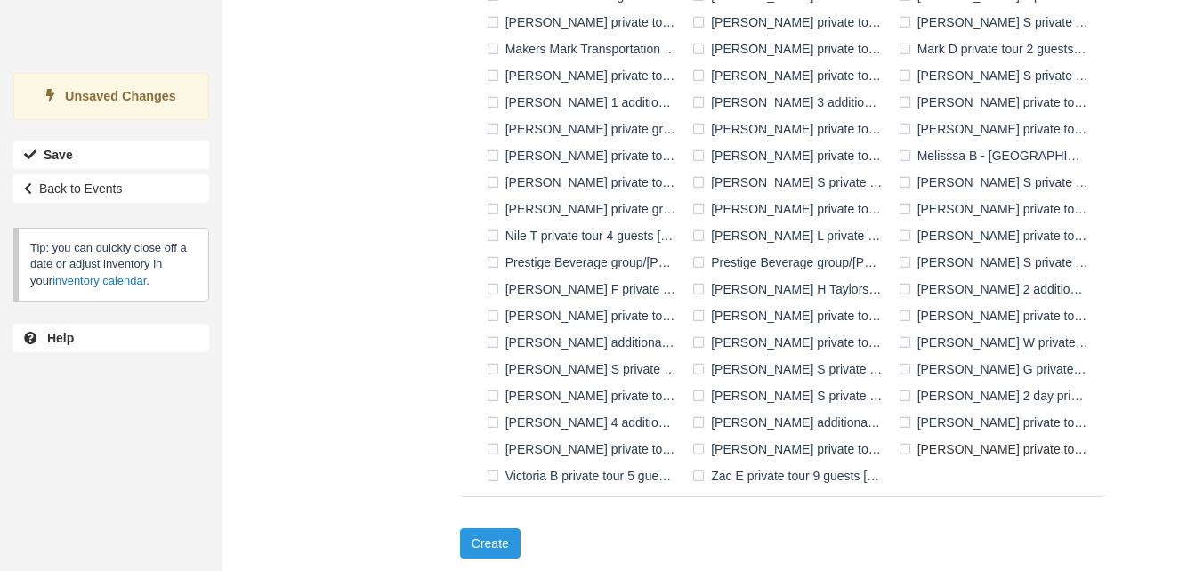
click at [903, 447] on label "[PERSON_NAME] private tour 12 guests [GEOGRAPHIC_DATA] [DATE]" at bounding box center [996, 449] width 205 height 27
checkbox input "true"
click at [490, 550] on button "Create" at bounding box center [490, 543] width 60 height 30
